Goal: Information Seeking & Learning: Check status

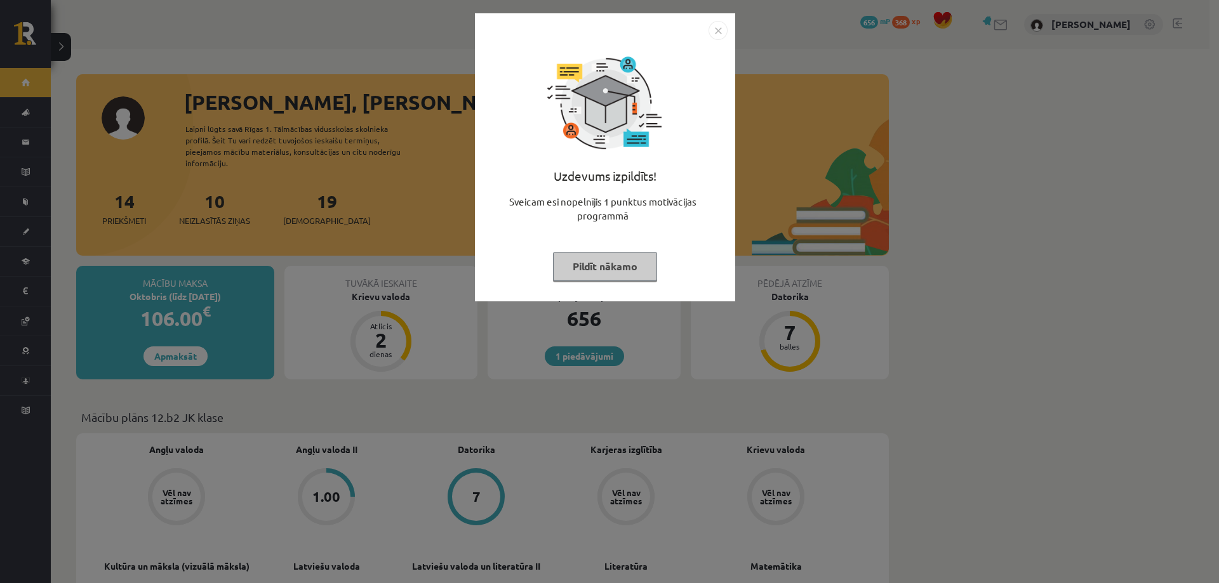
click at [785, 132] on div "Uzdevums izpildīts! Sveicam esi nopelnījis 1 punktus motivācijas programmā Pild…" at bounding box center [609, 291] width 1219 height 583
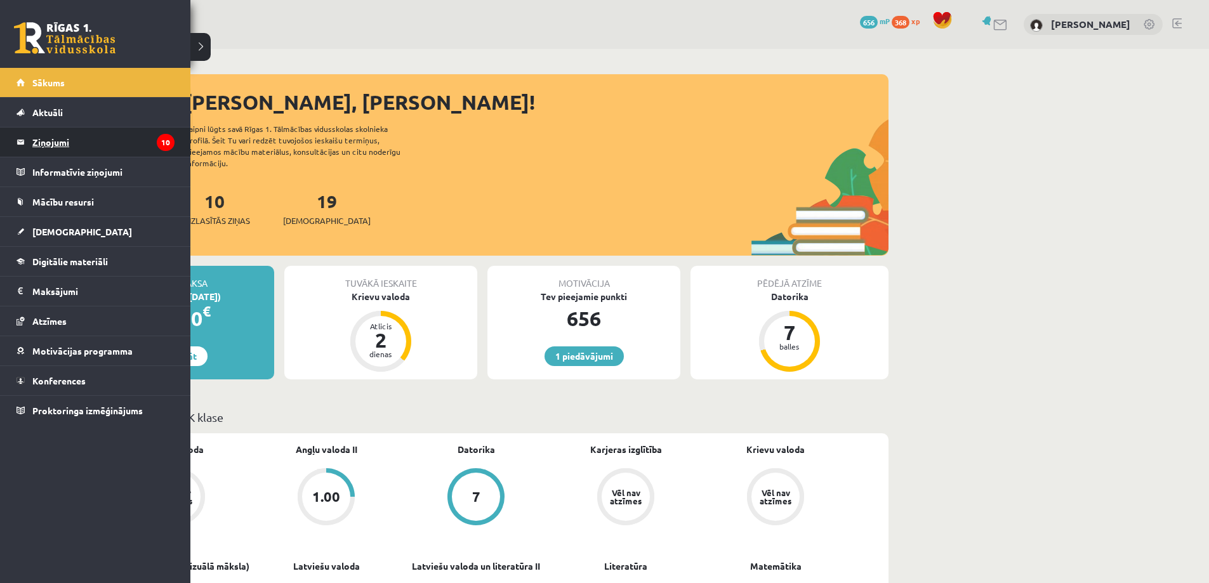
click at [63, 140] on legend "Ziņojumi 10" at bounding box center [103, 142] width 142 height 29
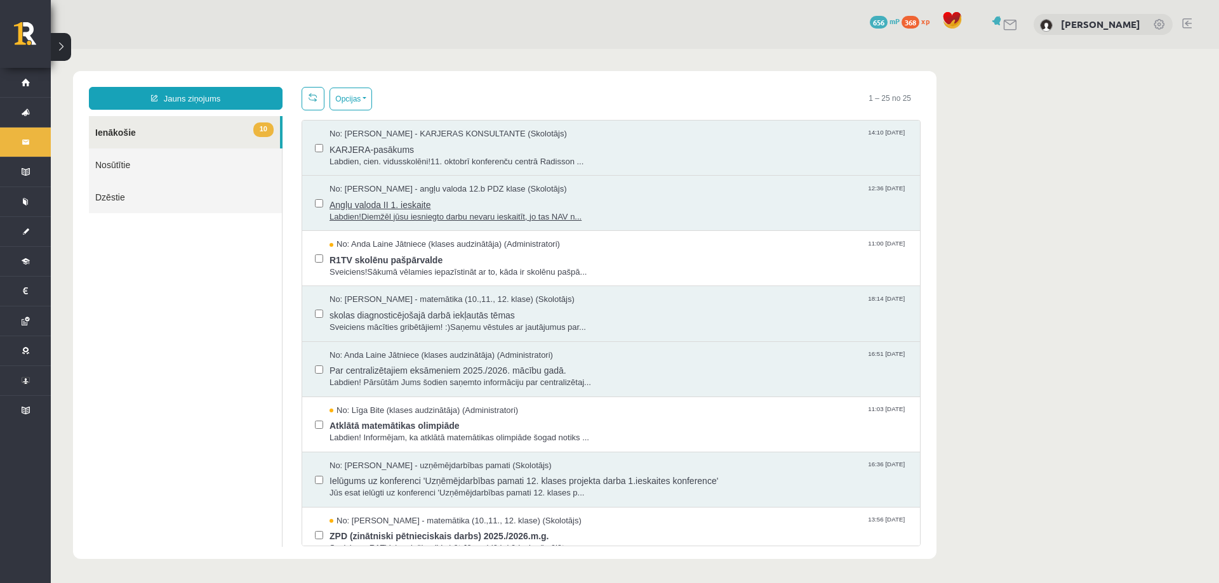
click at [626, 201] on span "Angļu valoda II 1. ieskaite" at bounding box center [618, 203] width 578 height 16
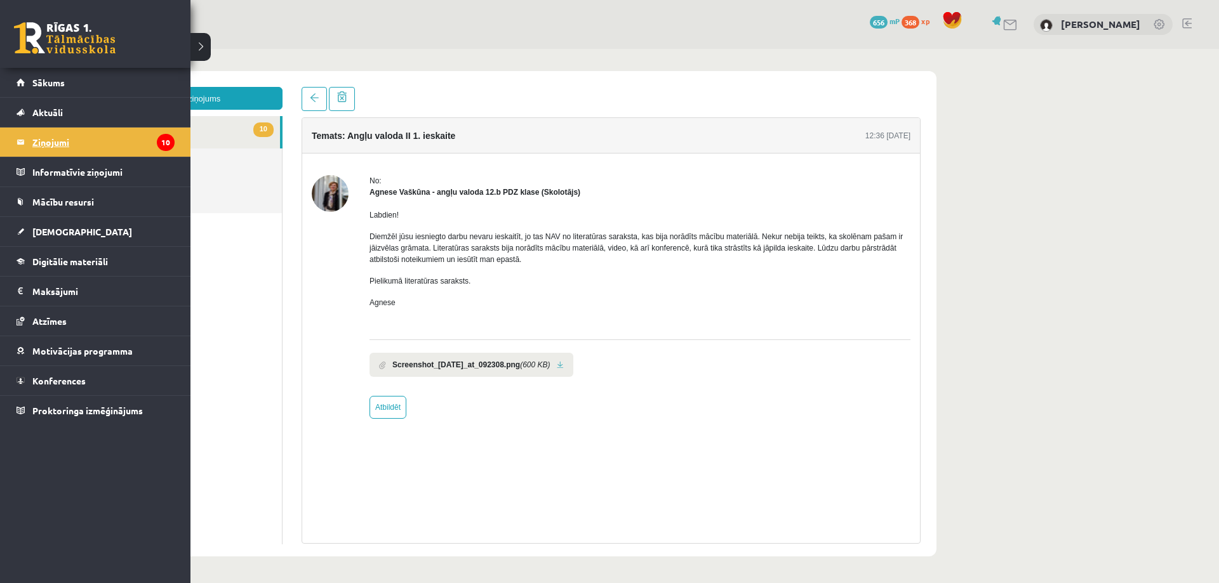
click at [29, 147] on link "Ziņojumi 10" at bounding box center [96, 142] width 158 height 29
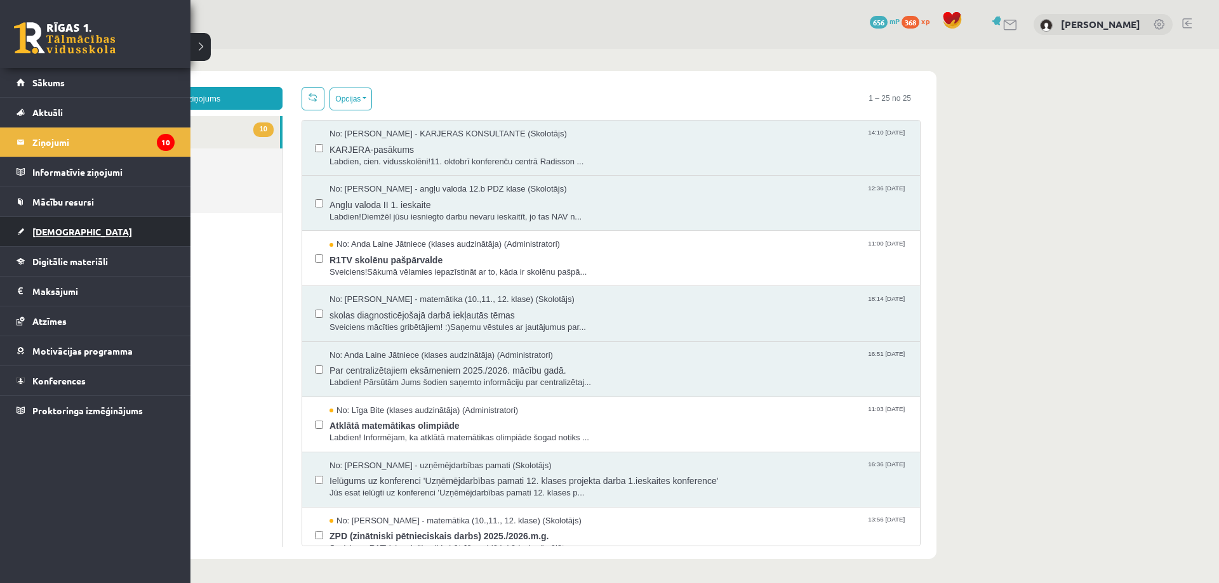
click at [69, 227] on span "[DEMOGRAPHIC_DATA]" at bounding box center [82, 231] width 100 height 11
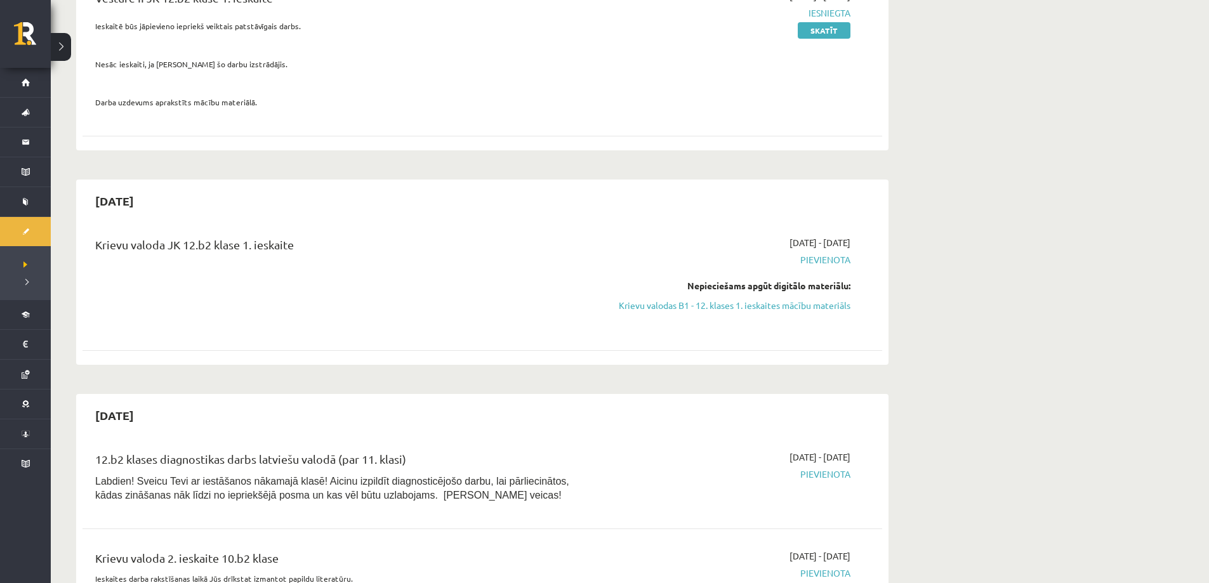
scroll to position [190, 0]
